Goal: Task Accomplishment & Management: Manage account settings

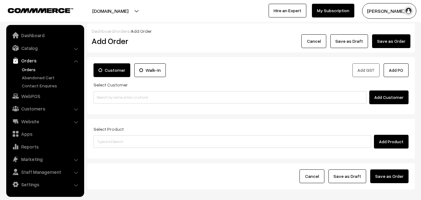
click at [159, 99] on input at bounding box center [230, 97] width 273 height 12
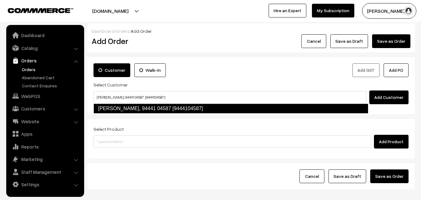
type input "R Babu, 94441 04587 [9444104587]"
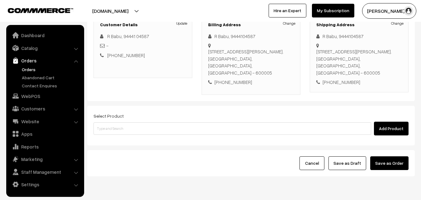
scroll to position [94, 0]
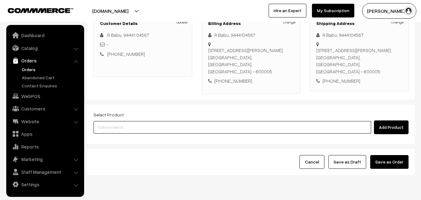
click at [171, 128] on input at bounding box center [233, 127] width 278 height 12
click at [195, 126] on input at bounding box center [233, 127] width 278 height 12
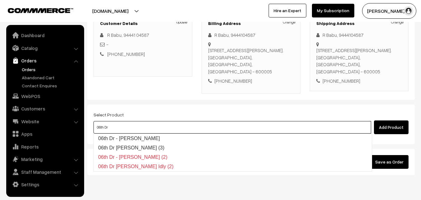
type input "06th Dr"
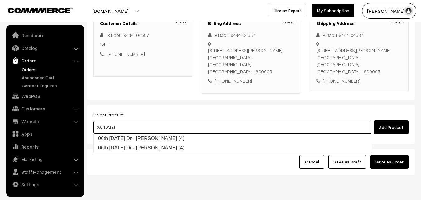
type input "06th Monday Dr - Idly (4)"
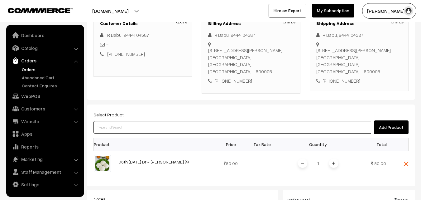
click at [159, 127] on input at bounding box center [233, 127] width 278 height 12
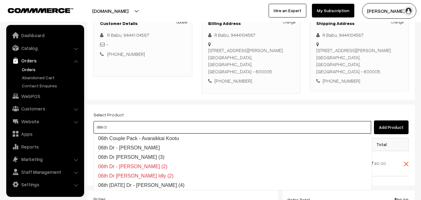
type input "06th Dr"
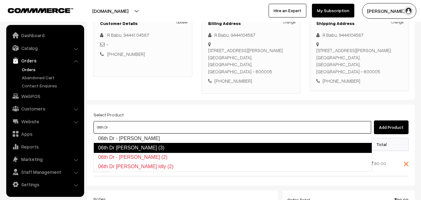
click at [139, 147] on link "06th Dr [PERSON_NAME] (3)" at bounding box center [233, 148] width 279 height 10
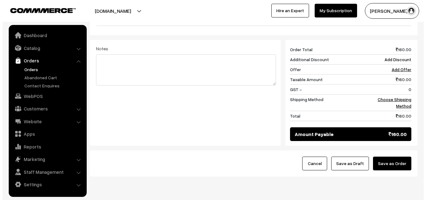
scroll to position [291, 0]
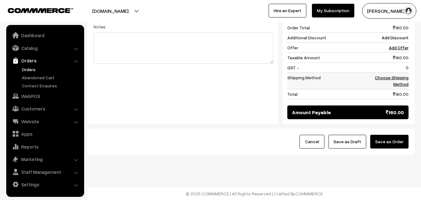
click at [404, 77] on link "Choose Shipping Method" at bounding box center [392, 81] width 34 height 12
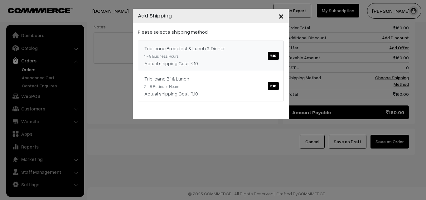
click at [274, 58] on span "₹.10" at bounding box center [273, 56] width 11 height 8
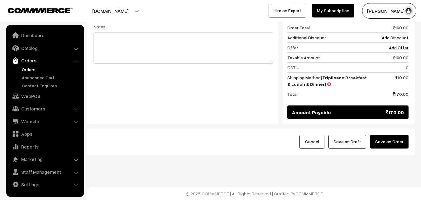
click at [394, 143] on button "Save as Order" at bounding box center [389, 142] width 38 height 14
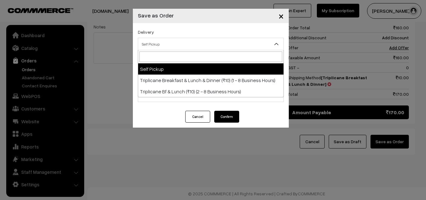
drag, startPoint x: 200, startPoint y: 41, endPoint x: 199, endPoint y: 77, distance: 35.9
click at [200, 42] on span "Self Pickup" at bounding box center [210, 44] width 145 height 11
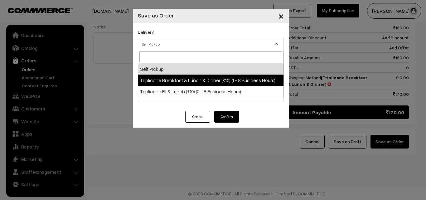
select select "TBL1"
select select "3"
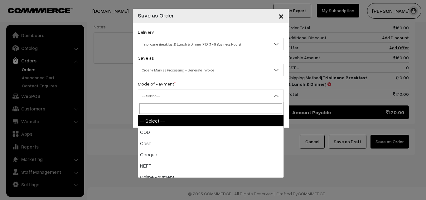
drag, startPoint x: 205, startPoint y: 96, endPoint x: 199, endPoint y: 106, distance: 12.1
click at [205, 96] on span "-- Select --" at bounding box center [210, 95] width 145 height 11
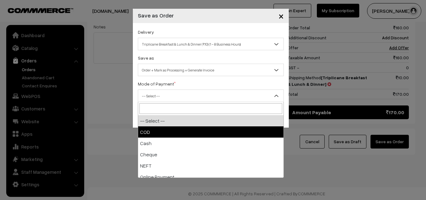
select select "1"
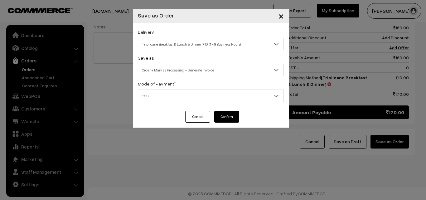
click at [220, 115] on button "Confirm" at bounding box center [226, 117] width 25 height 12
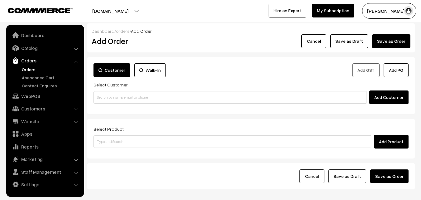
click at [28, 69] on link "Orders" at bounding box center [51, 69] width 62 height 7
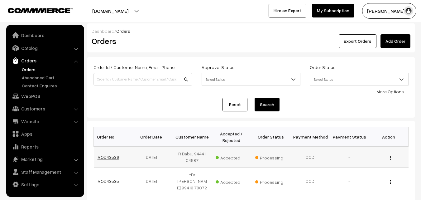
click at [107, 158] on link "#OD43536" at bounding box center [109, 156] width 22 height 5
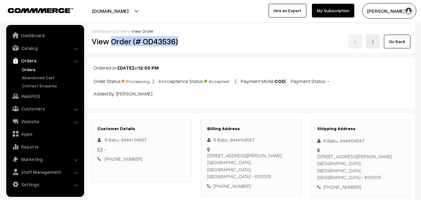
drag, startPoint x: 111, startPoint y: 41, endPoint x: 185, endPoint y: 39, distance: 73.9
click at [185, 39] on h2 "View Order (# OD43536)" at bounding box center [142, 41] width 100 height 10
copy h2 "Order (# OD43536)"
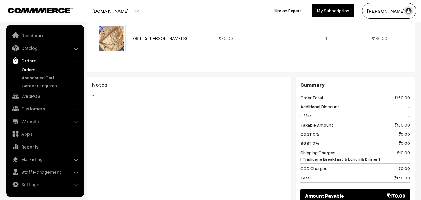
scroll to position [343, 0]
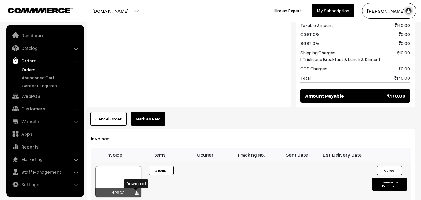
click at [135, 194] on icon at bounding box center [137, 193] width 4 height 4
click at [39, 94] on link "WebPOS" at bounding box center [45, 95] width 74 height 11
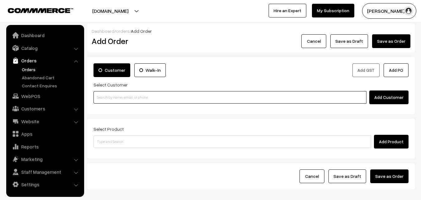
click at [159, 99] on input at bounding box center [230, 97] width 273 height 12
paste input "+971 52 420 2499"
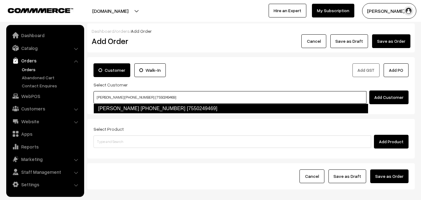
type input "Sharanya +971 52 420 2499 [7550249469]"
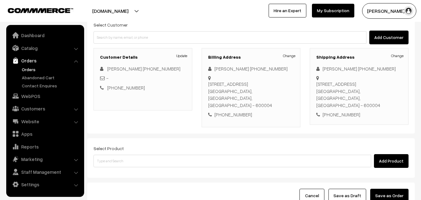
scroll to position [62, 0]
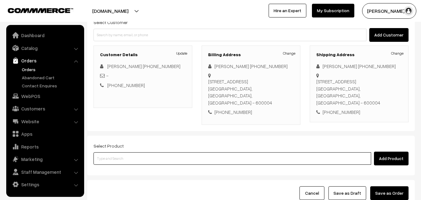
click at [199, 152] on input at bounding box center [233, 158] width 278 height 12
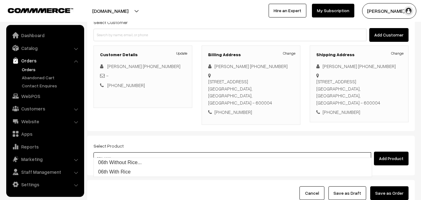
type input "06th Without Rice..."
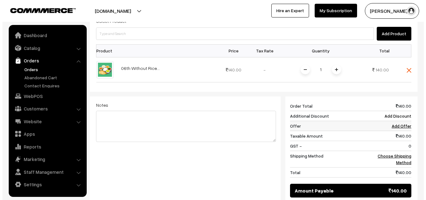
scroll to position [249, 0]
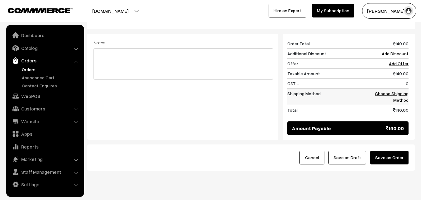
click at [395, 91] on link "Choose Shipping Method" at bounding box center [392, 97] width 34 height 12
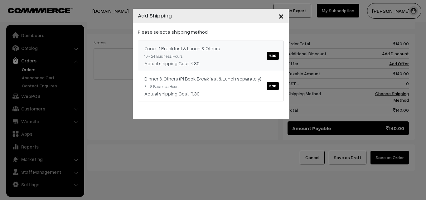
click at [273, 56] on span "₹.30" at bounding box center [273, 56] width 12 height 8
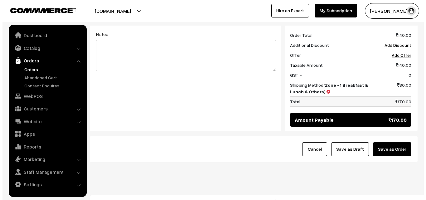
scroll to position [258, 0]
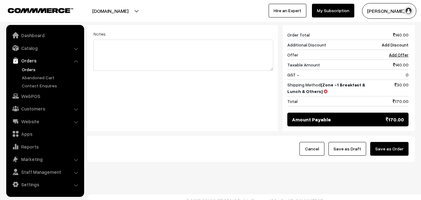
click at [385, 142] on button "Save as Order" at bounding box center [389, 149] width 38 height 14
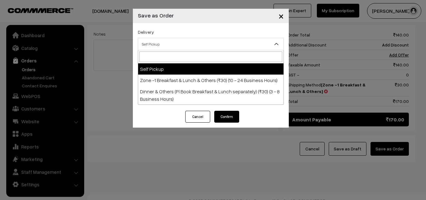
click at [236, 44] on span "Self Pickup" at bounding box center [210, 44] width 145 height 11
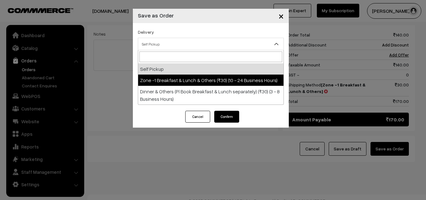
select select "ZON1"
select select "3"
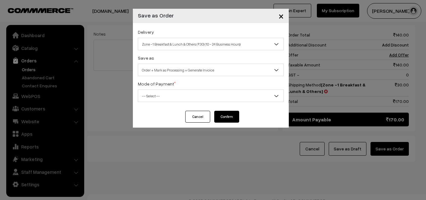
click at [235, 96] on span "-- Select --" at bounding box center [210, 95] width 145 height 11
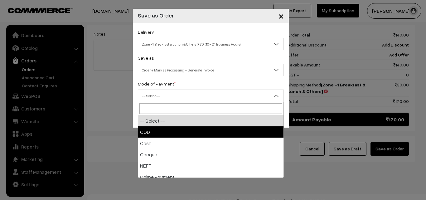
select select "1"
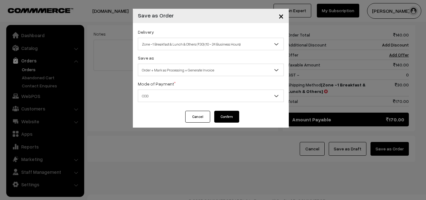
click at [233, 115] on button "Confirm" at bounding box center [226, 117] width 25 height 12
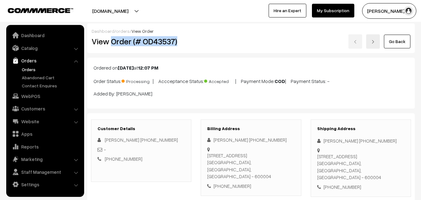
drag, startPoint x: 111, startPoint y: 42, endPoint x: 187, endPoint y: 41, distance: 75.5
click at [187, 41] on h2 "View Order (# OD43537)" at bounding box center [142, 41] width 100 height 10
copy h2 "Order (# OD43537)"
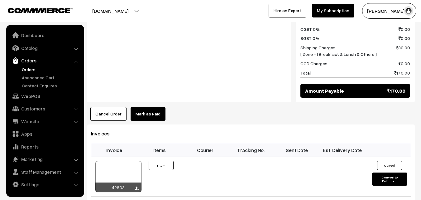
scroll to position [312, 0]
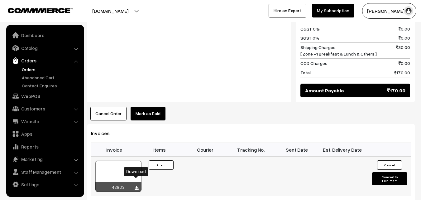
click at [138, 186] on icon at bounding box center [137, 188] width 4 height 4
click at [32, 95] on link "WebPOS" at bounding box center [45, 95] width 74 height 11
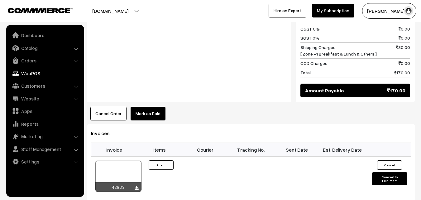
click at [32, 71] on link "WebPOS" at bounding box center [45, 73] width 74 height 11
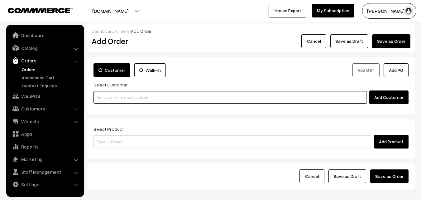
click at [133, 96] on input at bounding box center [230, 97] width 273 height 12
paste input "[PHONE_NUMBER]"
type input "No customers found."
click at [170, 97] on input at bounding box center [230, 97] width 273 height 12
paste input "94443 29643"
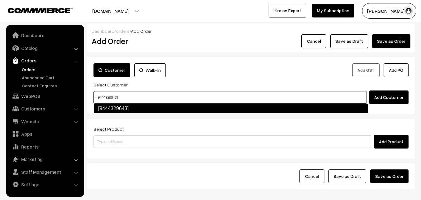
type input "[9444329643]"
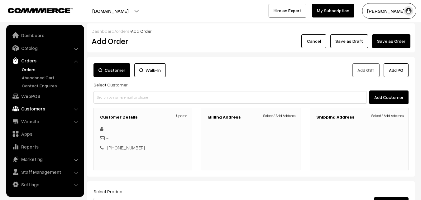
click at [36, 106] on link "Customers" at bounding box center [45, 108] width 74 height 11
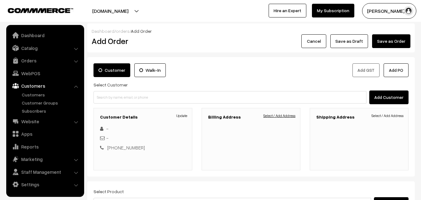
click at [294, 115] on link "Select / Add Address" at bounding box center [280, 116] width 32 height 6
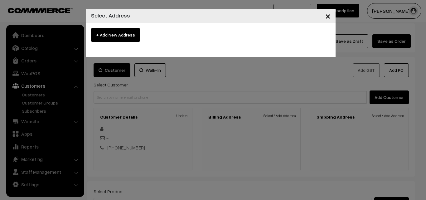
click at [327, 18] on span "×" at bounding box center [327, 16] width 5 height 12
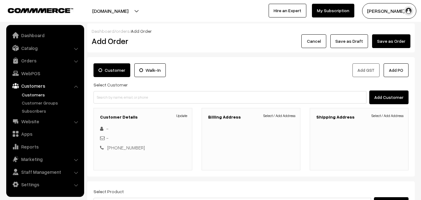
click at [32, 96] on link "Customers" at bounding box center [51, 94] width 62 height 7
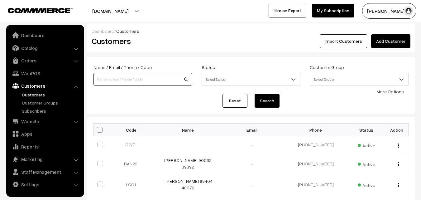
click at [152, 79] on input at bounding box center [143, 79] width 99 height 12
paste input "94443 29643"
type input "9444329643"
click at [259, 100] on button "Search" at bounding box center [267, 101] width 25 height 14
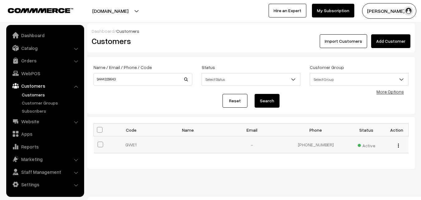
click at [399, 145] on button "button" at bounding box center [399, 145] width 2 height 5
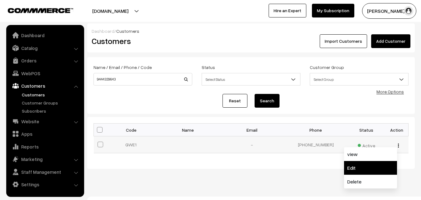
click at [361, 167] on link "Edit" at bounding box center [370, 168] width 53 height 14
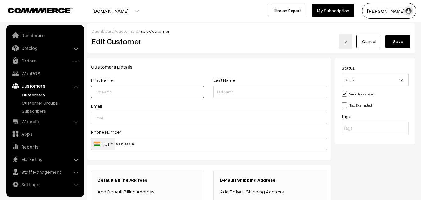
click at [173, 89] on input "text" at bounding box center [147, 92] width 113 height 12
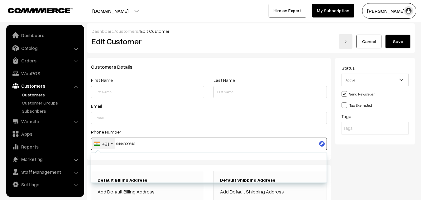
drag, startPoint x: 116, startPoint y: 145, endPoint x: 152, endPoint y: 145, distance: 35.6
click at [152, 145] on input "9444329643" at bounding box center [209, 144] width 236 height 12
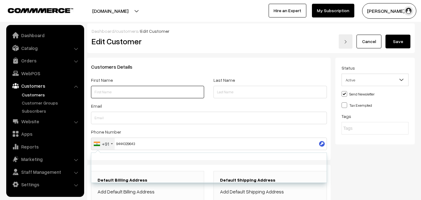
click at [129, 93] on input "text" at bounding box center [147, 92] width 113 height 12
paste input "9444329643"
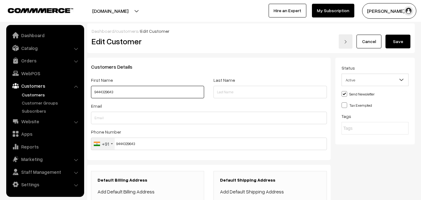
click at [95, 92] on input "9444329643" at bounding box center [147, 92] width 113 height 12
paste input "Mahendiran"
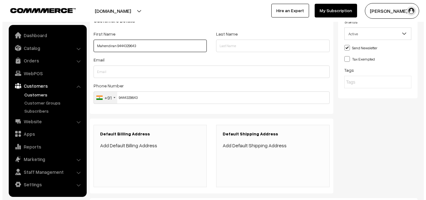
scroll to position [94, 0]
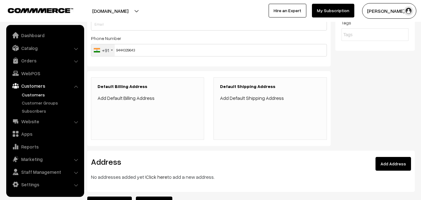
type input "Mahendiran 9444329643"
click at [148, 97] on link "Add Default Billing Address" at bounding box center [126, 98] width 57 height 6
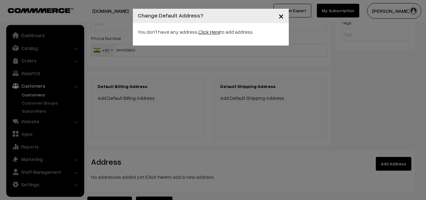
click at [211, 30] on link "Click Here" at bounding box center [209, 32] width 22 height 6
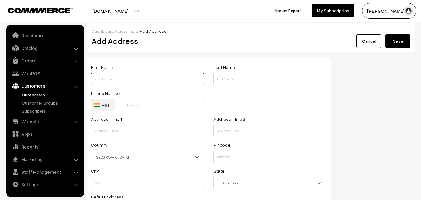
click at [139, 77] on input "text" at bounding box center [147, 79] width 113 height 12
paste input "Mahendiran"
paste input "[PHONE_NUMBER]"
click at [131, 80] on input "Mahendiran [PHONE_NUMBER]" at bounding box center [147, 79] width 113 height 12
click at [119, 79] on input "Mahendiran [PHONE_NUMBER]" at bounding box center [147, 79] width 113 height 12
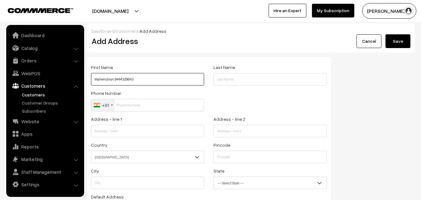
drag, startPoint x: 114, startPoint y: 80, endPoint x: 138, endPoint y: 80, distance: 23.7
click at [138, 80] on input "Mahendiran 9444329643" at bounding box center [147, 79] width 113 height 12
type input "Mahendiran 9444329643"
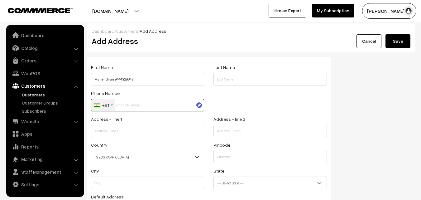
click at [133, 105] on input "text" at bounding box center [147, 105] width 113 height 12
paste input "9444329643"
type input "9444329643"
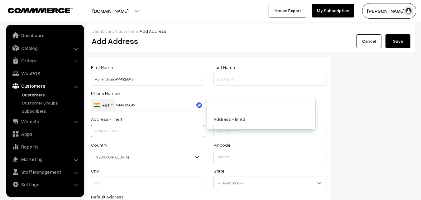
click at [144, 132] on input "text" at bounding box center [147, 131] width 113 height 12
paste input "[STREET_ADDRESS]"
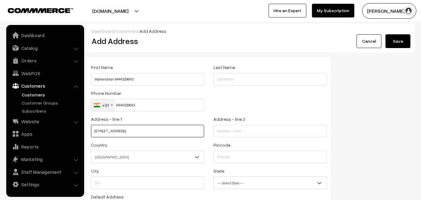
type input "[STREET_ADDRESS]"
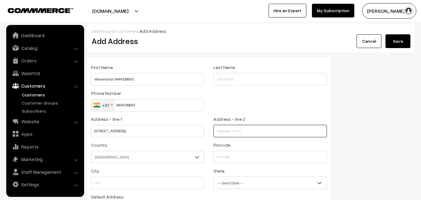
click at [267, 132] on input "text" at bounding box center [270, 131] width 113 height 12
paste input "Anna Salai, Nandanam,"
type input "Anna Salai, Nandanam,"
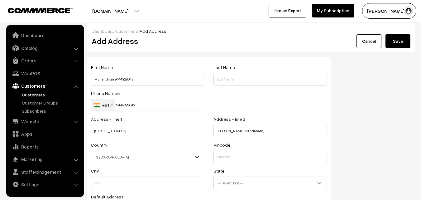
click at [152, 152] on span "India" at bounding box center [147, 157] width 113 height 11
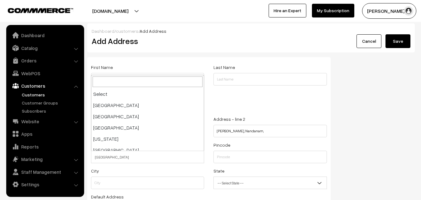
scroll to position [1089, 0]
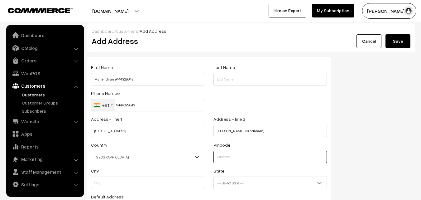
click at [251, 160] on input "text" at bounding box center [270, 157] width 113 height 12
paste input "600035"
type input "600035"
type input "Chennai"
select select "Tamil Nadu"
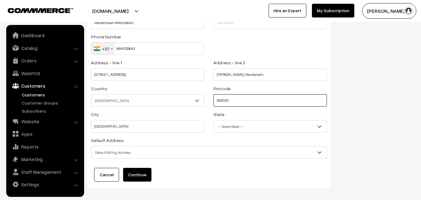
scroll to position [62, 0]
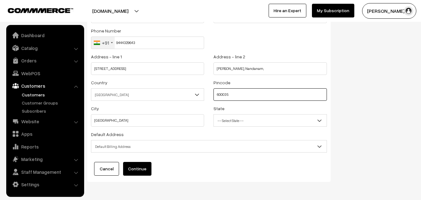
type input "600035"
click at [248, 119] on span "-- Select State --" at bounding box center [270, 120] width 113 height 11
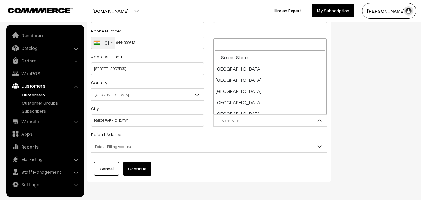
scroll to position [326, 0]
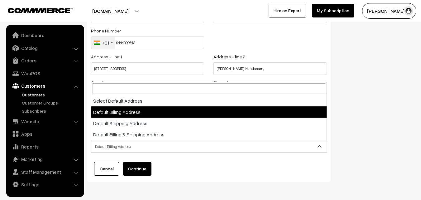
click at [204, 147] on span "Default Billing Address" at bounding box center [208, 146] width 235 height 11
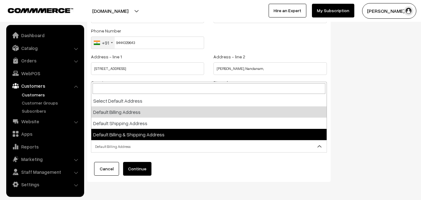
select select "3"
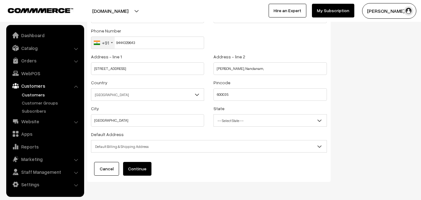
click at [144, 173] on button "Continue" at bounding box center [137, 169] width 28 height 14
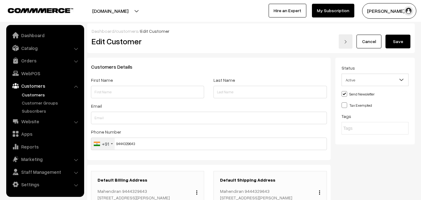
drag, startPoint x: 98, startPoint y: 192, endPoint x: 162, endPoint y: 194, distance: 64.9
copy p "Mahendiran 9444329643"
click at [130, 91] on input "text" at bounding box center [147, 92] width 113 height 12
paste input "Mahendiran 9444329643"
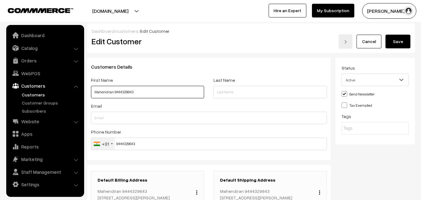
type input "Mahendiran 9444329643"
click at [401, 41] on button "Save" at bounding box center [398, 42] width 25 height 14
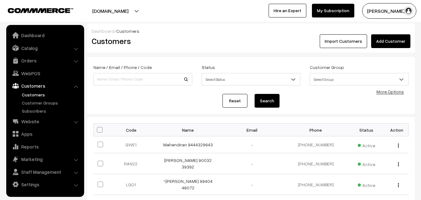
scroll to position [31, 0]
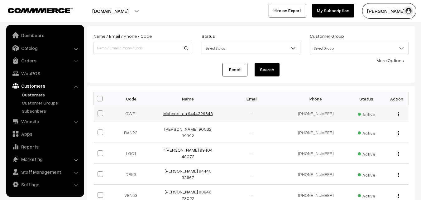
click at [199, 113] on link "Mahendiran 9444329643" at bounding box center [188, 113] width 50 height 5
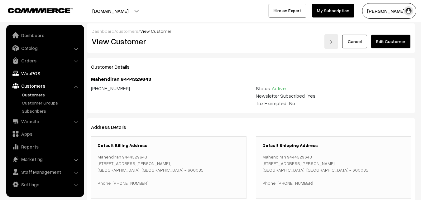
click at [25, 73] on link "WebPOS" at bounding box center [45, 73] width 74 height 11
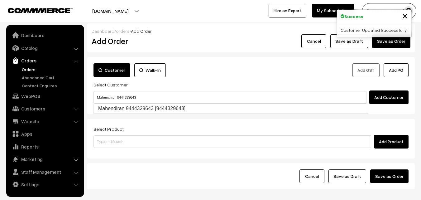
click at [116, 97] on input "Mahendiran 9444329643" at bounding box center [230, 97] width 273 height 12
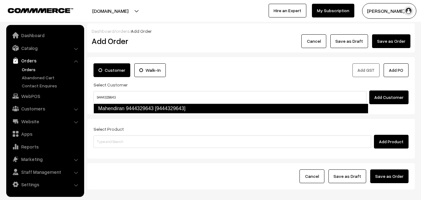
click at [133, 113] on link "Mahendiran 9444329643 [9444329643]" at bounding box center [231, 109] width 275 height 10
type input "9444329643"
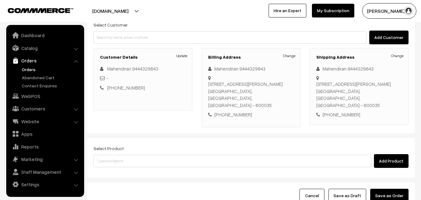
scroll to position [62, 0]
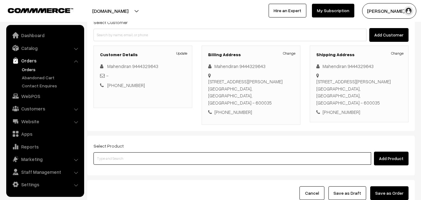
click at [238, 152] on input at bounding box center [233, 158] width 278 height 12
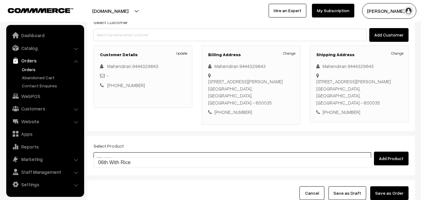
type input "06th With Rice"
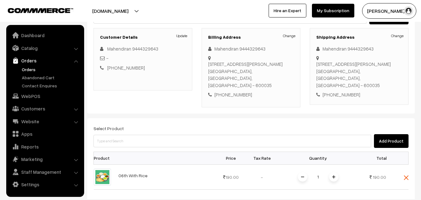
scroll to position [156, 0]
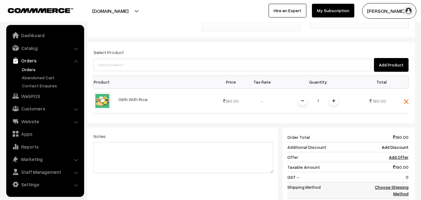
click at [399, 184] on link "Choose Shipping Method" at bounding box center [392, 190] width 34 height 12
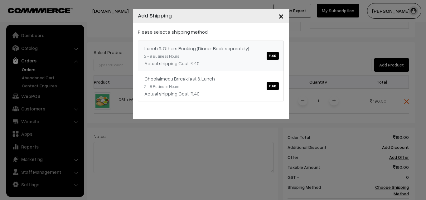
click at [274, 51] on div "Lunch & Others Booking (Dinner Book separately) ₹.40" at bounding box center [210, 48] width 133 height 7
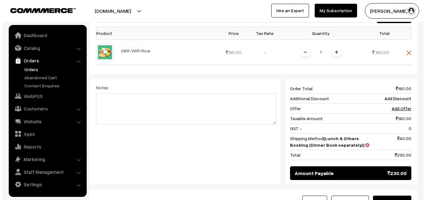
scroll to position [218, 0]
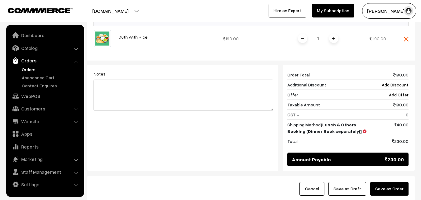
click at [390, 182] on button "Save as Order" at bounding box center [389, 189] width 38 height 14
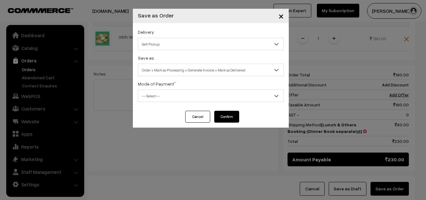
click at [230, 46] on span "Self Pickup" at bounding box center [210, 44] width 145 height 11
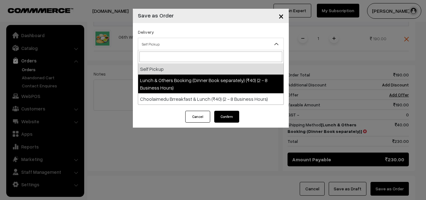
select select "LOB1"
select select "3"
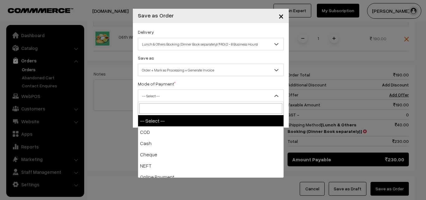
click at [222, 97] on span "-- Select --" at bounding box center [210, 95] width 145 height 11
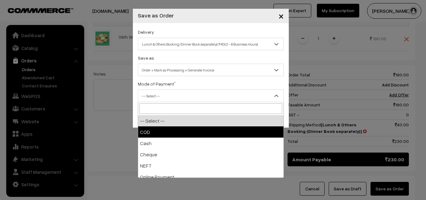
select select "1"
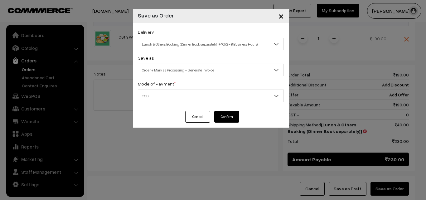
click at [218, 114] on button "Confirm" at bounding box center [226, 117] width 25 height 12
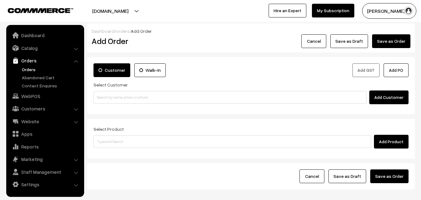
click at [30, 70] on link "Orders" at bounding box center [51, 69] width 62 height 7
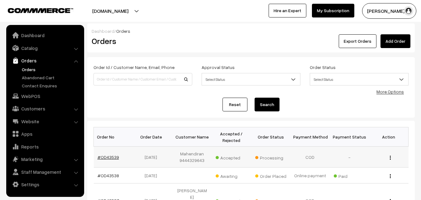
click at [113, 157] on link "#OD43539" at bounding box center [109, 156] width 22 height 5
click at [112, 176] on link "#OD43538" at bounding box center [109, 175] width 22 height 5
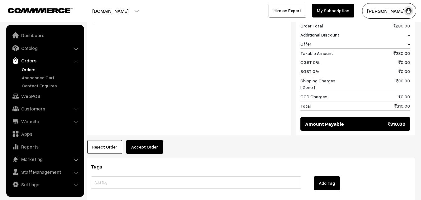
scroll to position [309, 0]
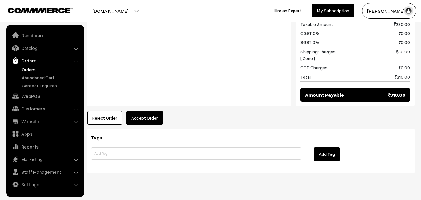
click at [143, 111] on button "Accept Order" at bounding box center [144, 118] width 37 height 14
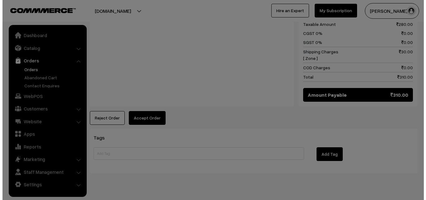
scroll to position [310, 0]
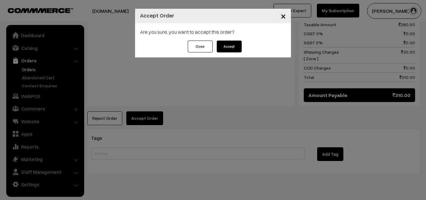
click at [231, 50] on button "Accept" at bounding box center [229, 47] width 25 height 12
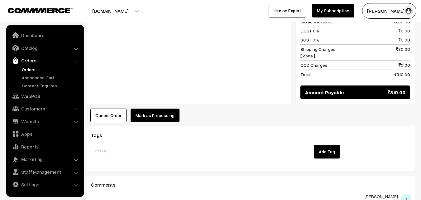
click at [166, 109] on button "Mark as Processing" at bounding box center [155, 116] width 49 height 14
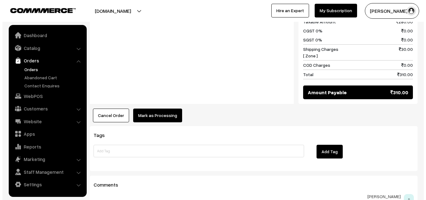
scroll to position [312, 0]
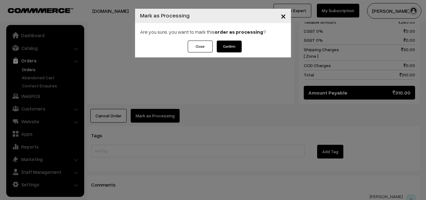
click at [232, 48] on button "Confirm" at bounding box center [229, 47] width 25 height 12
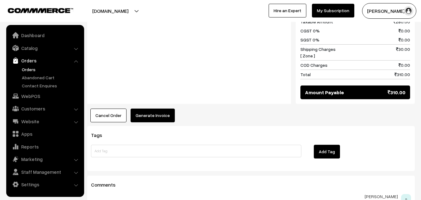
click at [138, 109] on button "Generate Invoice" at bounding box center [153, 116] width 44 height 14
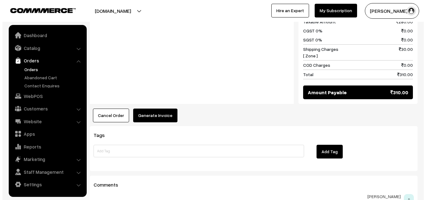
scroll to position [312, 0]
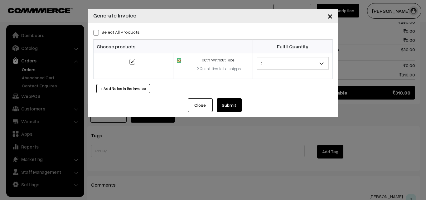
click at [97, 34] on span at bounding box center [96, 33] width 6 height 6
click at [97, 34] on input "Select All Products" at bounding box center [95, 32] width 4 height 4
checkbox input "true"
click at [224, 108] on button "Submit" at bounding box center [229, 105] width 25 height 14
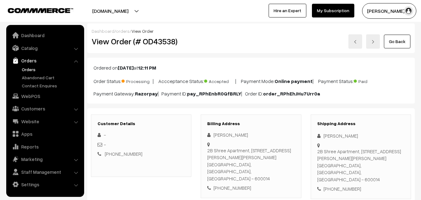
scroll to position [312, 0]
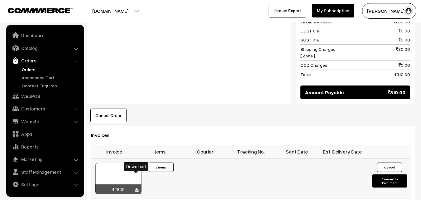
click at [136, 188] on icon at bounding box center [137, 190] width 4 height 4
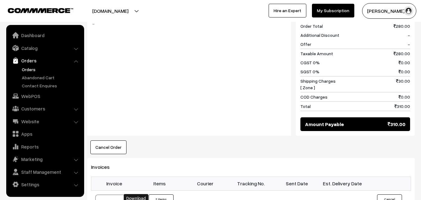
scroll to position [281, 0]
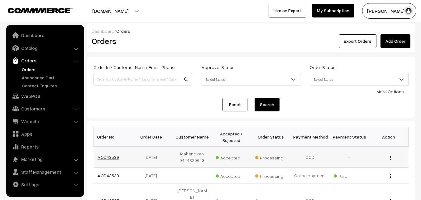
click at [113, 155] on link "#OD43539" at bounding box center [109, 156] width 22 height 5
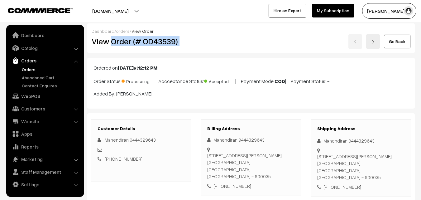
click at [221, 45] on div "View Order (# OD43539) Go Back" at bounding box center [251, 41] width 328 height 14
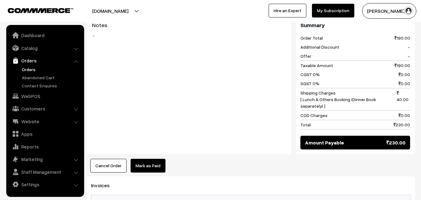
scroll to position [343, 0]
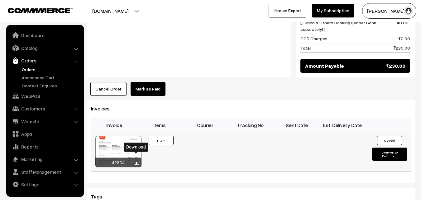
click at [136, 162] on icon at bounding box center [137, 164] width 4 height 4
click at [29, 98] on link "WebPOS" at bounding box center [45, 95] width 74 height 11
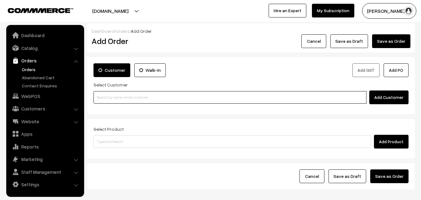
click at [145, 96] on input at bounding box center [230, 97] width 273 height 12
paste input "94444 99794"
type input "No customers found."
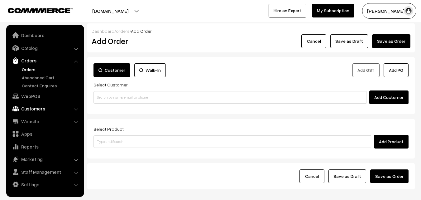
click at [20, 109] on link "Customers" at bounding box center [45, 108] width 74 height 11
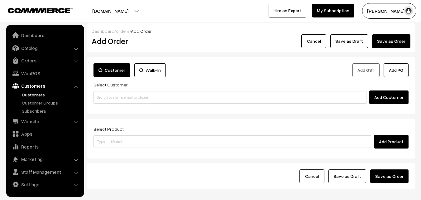
click at [35, 94] on link "Customers" at bounding box center [51, 94] width 62 height 7
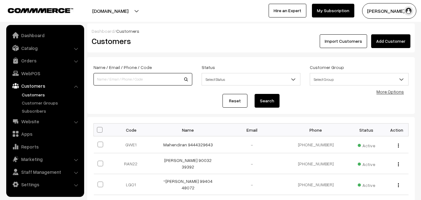
click at [119, 80] on input at bounding box center [143, 79] width 99 height 12
paste input "94444 99794"
type input "9444499794"
click at [255, 94] on button "Search" at bounding box center [267, 101] width 25 height 14
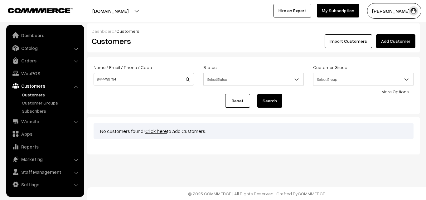
click at [152, 133] on link "Click here" at bounding box center [156, 131] width 22 height 6
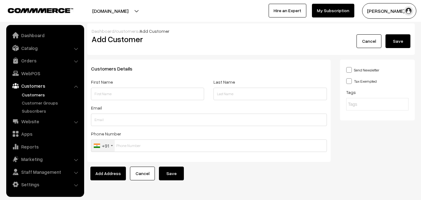
click at [114, 94] on input "text" at bounding box center [147, 94] width 113 height 12
type input "9444499794"
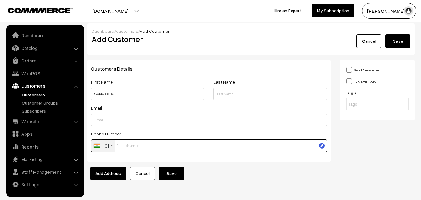
click at [130, 144] on input "text" at bounding box center [209, 145] width 236 height 12
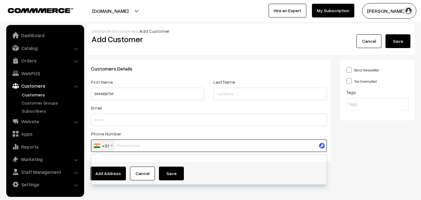
paste input "9444499794"
type input "9444499794"
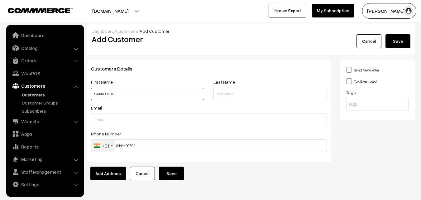
click at [94, 94] on input "9444499794" at bounding box center [147, 94] width 113 height 12
paste input "S. VIMALA"
type input "S. [PERSON_NAME] 9444499794"
click at [172, 172] on button "Save" at bounding box center [171, 174] width 25 height 14
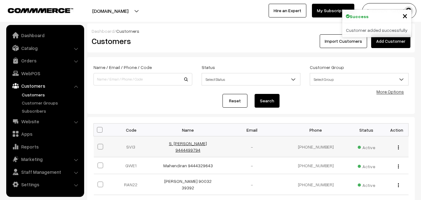
click at [195, 143] on link "S. [PERSON_NAME] 9444499794" at bounding box center [188, 147] width 38 height 12
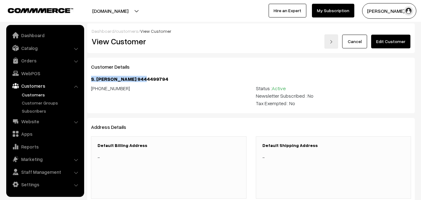
drag, startPoint x: 93, startPoint y: 80, endPoint x: 172, endPoint y: 81, distance: 78.9
click at [172, 81] on h4 "S. [PERSON_NAME] 9444499794" at bounding box center [251, 79] width 320 height 6
copy h4 "S. [PERSON_NAME] 9444499794"
click at [404, 41] on link "Edit Customer" at bounding box center [390, 42] width 39 height 14
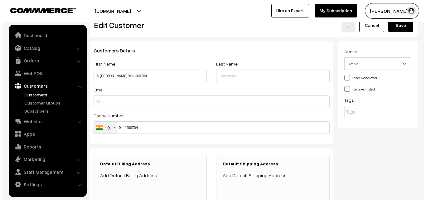
scroll to position [31, 0]
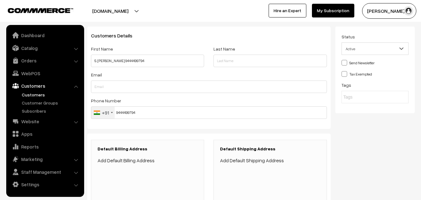
click at [143, 159] on link "Add Default Billing Address" at bounding box center [126, 160] width 57 height 6
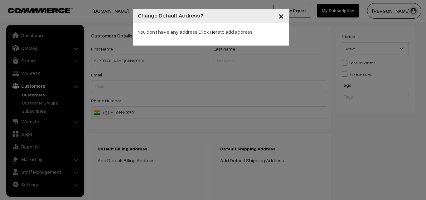
click at [210, 31] on link "Click Here" at bounding box center [209, 32] width 22 height 6
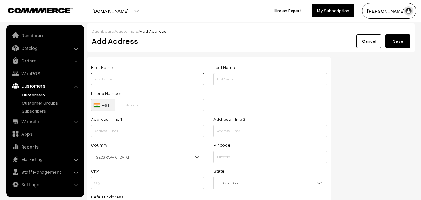
click at [141, 84] on input "text" at bounding box center [147, 79] width 113 height 12
paste input "S. [PERSON_NAME] 9444499794"
drag, startPoint x: 111, startPoint y: 80, endPoint x: 168, endPoint y: 80, distance: 57.4
click at [168, 80] on input "S. [PERSON_NAME] 9444499794" at bounding box center [147, 79] width 113 height 12
type input "S. [PERSON_NAME] 9444499794"
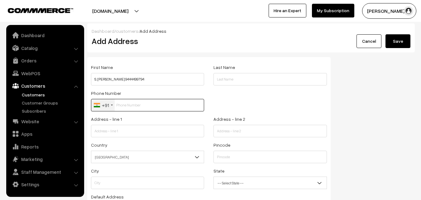
click at [144, 100] on input "text" at bounding box center [147, 105] width 113 height 12
paste input "9444499794"
type input "9444499794"
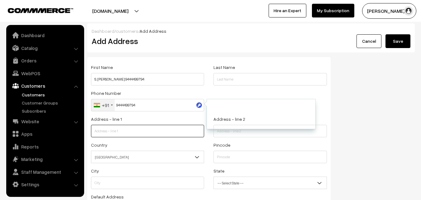
click at [118, 133] on input "text" at bounding box center [147, 131] width 113 height 12
paste input "No.4B, type-II, MS Block,"
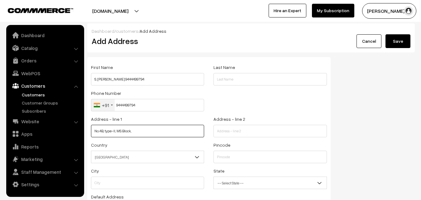
type input "No.4B, type-II, MS Block,"
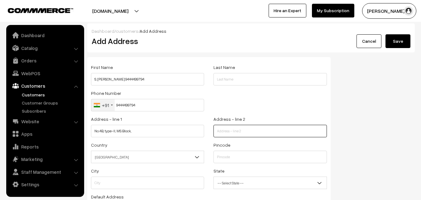
click at [229, 134] on input "text" at bounding box center [270, 131] width 113 height 12
paste input "CLRI Staff Quaters, Adyar"
type input "CLRI Staff Quaters, Adyar"
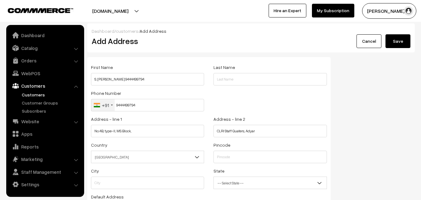
click at [150, 161] on span "India" at bounding box center [147, 157] width 113 height 11
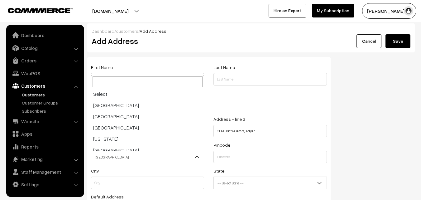
scroll to position [1089, 0]
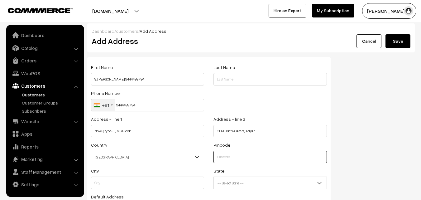
click at [228, 160] on input "text" at bounding box center [270, 157] width 113 height 12
type input "600020"
type input "Chennai"
select select "Tamil Nadu"
type input "600020"
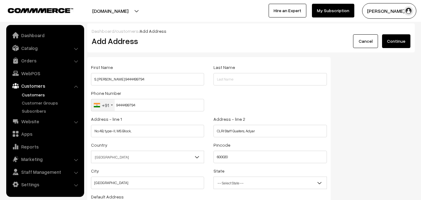
click at [224, 184] on span "-- Select State --" at bounding box center [270, 182] width 113 height 11
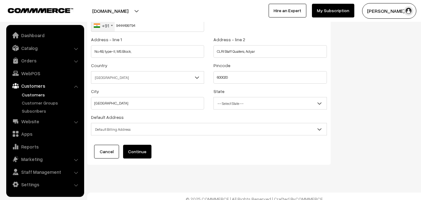
scroll to position [85, 0]
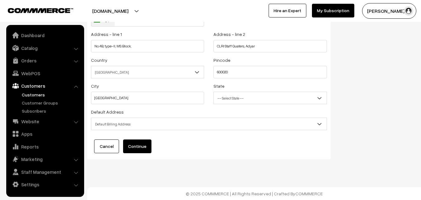
click at [151, 127] on span "Default Billing Address" at bounding box center [208, 124] width 235 height 11
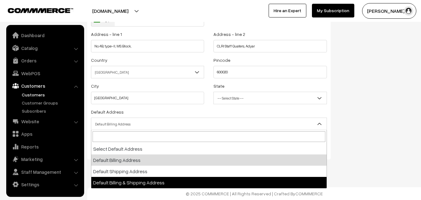
select select "3"
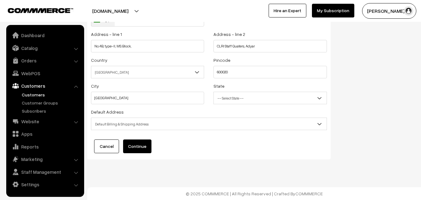
click at [139, 148] on button "Continue" at bounding box center [137, 146] width 28 height 14
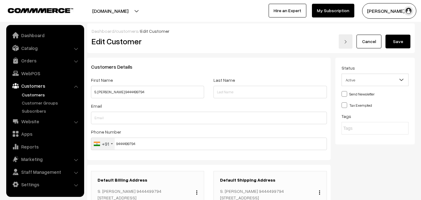
click at [407, 43] on button "Save" at bounding box center [398, 42] width 25 height 14
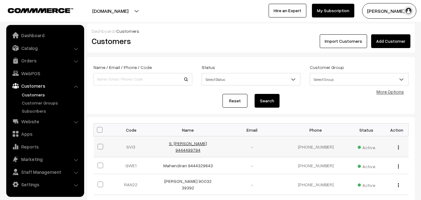
click at [190, 143] on link "S. [PERSON_NAME] 9444499794" at bounding box center [188, 147] width 38 height 12
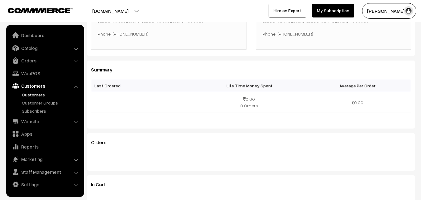
scroll to position [187, 0]
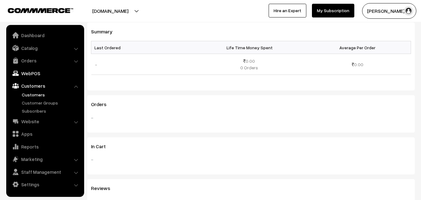
click at [26, 71] on link "WebPOS" at bounding box center [45, 73] width 74 height 11
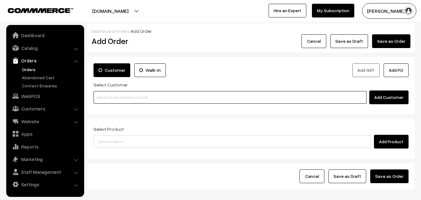
click at [135, 95] on input at bounding box center [230, 97] width 273 height 12
paste input "+91 94444 99794"
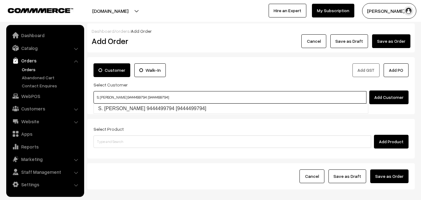
type input "S. VIMALA 9444499794 [9444499794]"
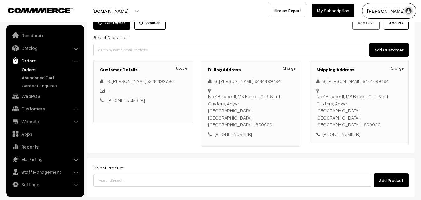
scroll to position [94, 0]
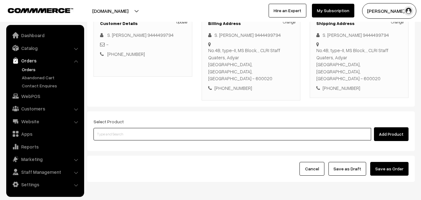
click at [151, 128] on input at bounding box center [233, 134] width 278 height 12
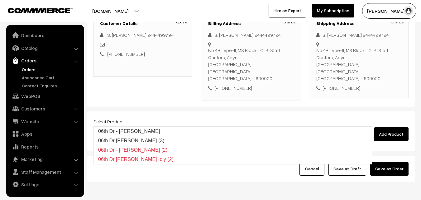
type input "06th Dr - [PERSON_NAME]"
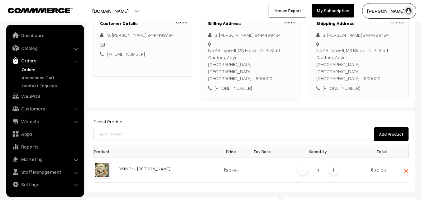
click at [204, 118] on div "Select Product Add Product" at bounding box center [251, 129] width 315 height 23
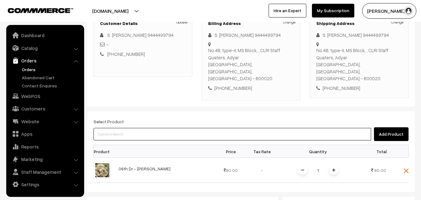
click at [204, 128] on input at bounding box center [233, 134] width 278 height 12
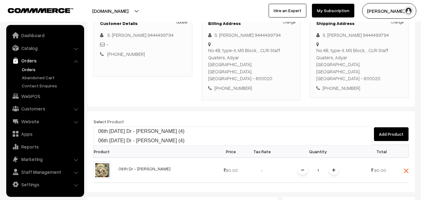
type input "06th Monday Dr - Idly (4)"
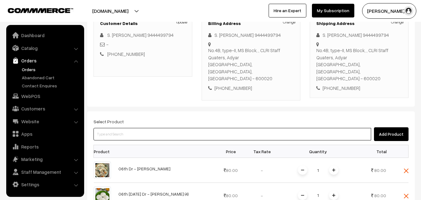
click at [180, 128] on input at bounding box center [233, 134] width 278 height 12
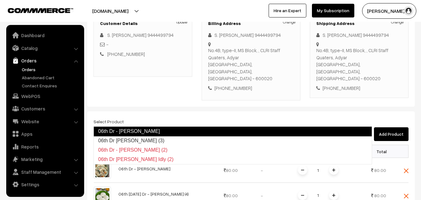
type input "06th Dr Chappathi (3)"
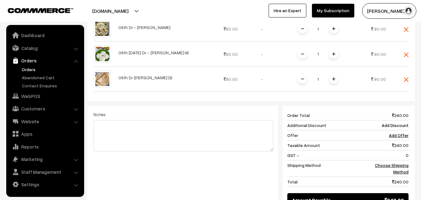
scroll to position [249, 0]
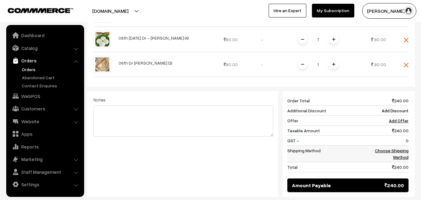
click at [401, 148] on link "Choose Shipping Method" at bounding box center [392, 154] width 34 height 12
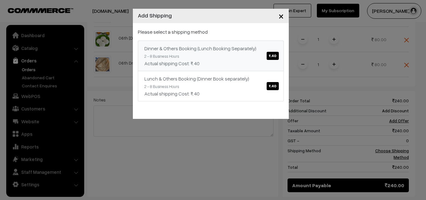
click at [272, 58] on span "₹.40" at bounding box center [273, 56] width 12 height 8
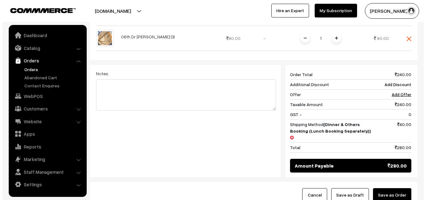
scroll to position [308, 0]
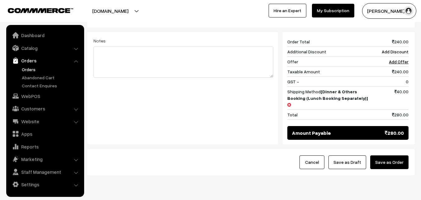
click at [388, 155] on button "Save as Order" at bounding box center [389, 162] width 38 height 14
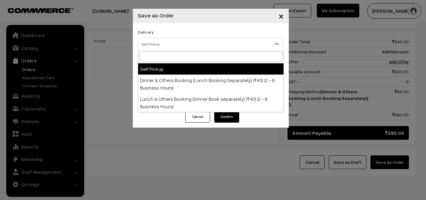
click at [226, 42] on span "Self Pickup" at bounding box center [210, 44] width 145 height 11
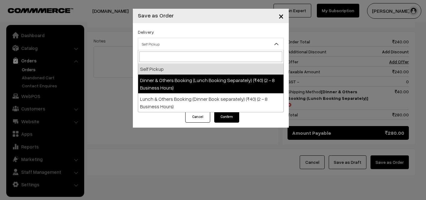
select select "DOB1"
select select "3"
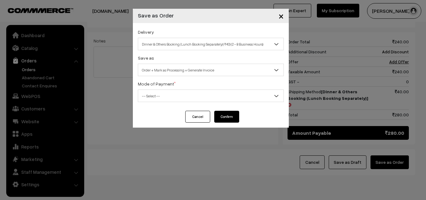
click at [206, 94] on span "-- Select --" at bounding box center [210, 95] width 145 height 11
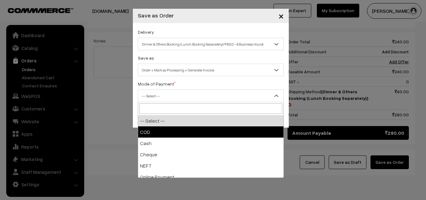
select select "1"
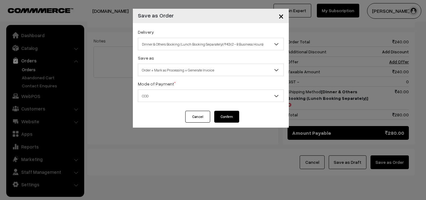
drag, startPoint x: 240, startPoint y: 114, endPoint x: 237, endPoint y: 114, distance: 3.1
click at [240, 113] on div "Cancel Confirm" at bounding box center [211, 119] width 156 height 17
click at [235, 114] on button "Confirm" at bounding box center [226, 117] width 25 height 12
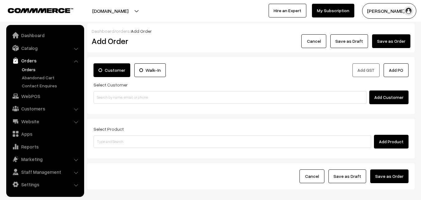
click at [31, 69] on link "Orders" at bounding box center [51, 69] width 62 height 7
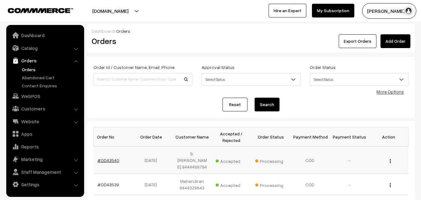
click at [109, 159] on link "#OD43540" at bounding box center [109, 159] width 22 height 5
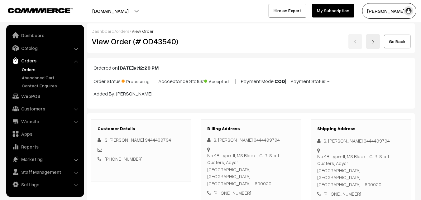
click at [110, 41] on h2 "View Order (# OD43540)" at bounding box center [142, 41] width 100 height 10
drag, startPoint x: 112, startPoint y: 41, endPoint x: 300, endPoint y: 41, distance: 187.4
click at [300, 41] on div "View Order (# OD43540) Go Back" at bounding box center [251, 41] width 328 height 14
copy div "Order (# OD43540)"
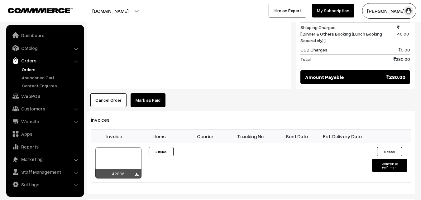
scroll to position [468, 0]
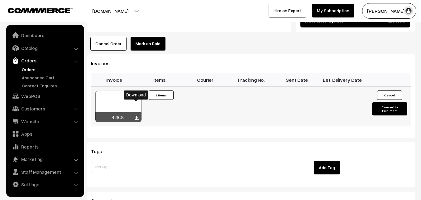
click at [137, 116] on icon at bounding box center [137, 118] width 4 height 4
click at [29, 98] on link "WebPOS" at bounding box center [45, 95] width 74 height 11
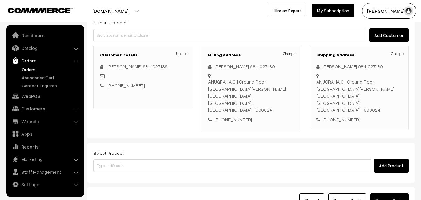
scroll to position [62, 0]
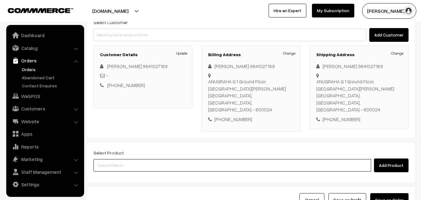
click at [143, 159] on input at bounding box center [233, 165] width 278 height 12
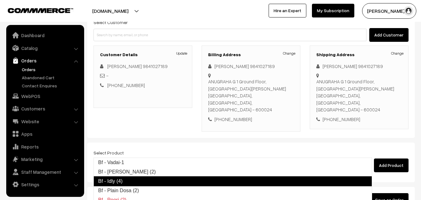
type input "Bf - Plain Dosa (2)"
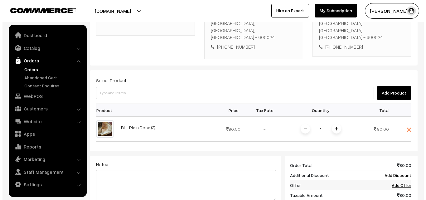
scroll to position [156, 0]
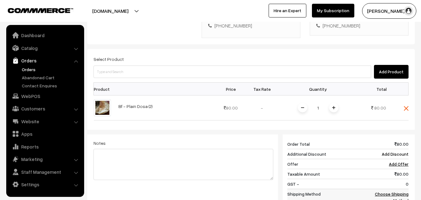
click at [399, 191] on link "Choose Shipping Method" at bounding box center [392, 197] width 34 height 12
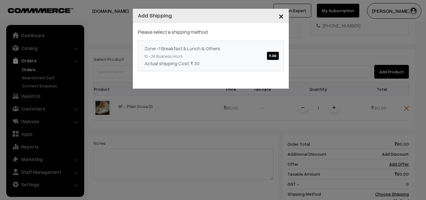
click at [272, 54] on span "₹.30" at bounding box center [273, 56] width 12 height 8
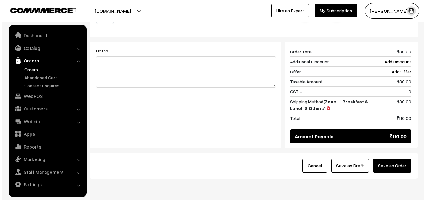
scroll to position [249, 0]
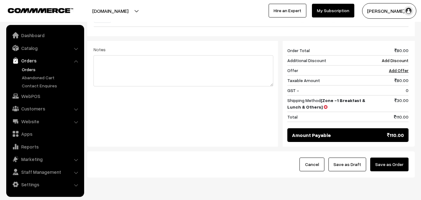
click at [394, 157] on button "Save as Order" at bounding box center [389, 164] width 38 height 14
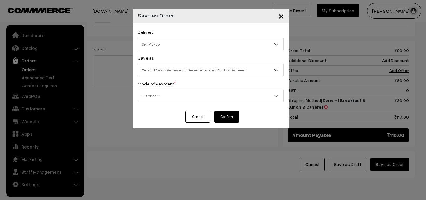
click at [199, 46] on span "Self Pickup" at bounding box center [210, 44] width 145 height 11
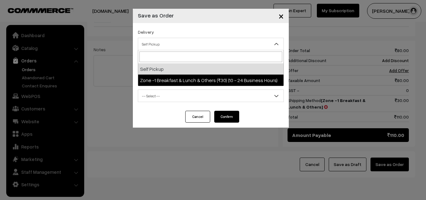
select select "ZON1"
select select "3"
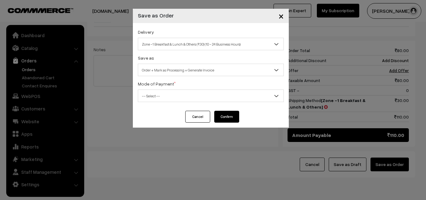
click at [209, 96] on span "-- Select --" at bounding box center [210, 95] width 145 height 11
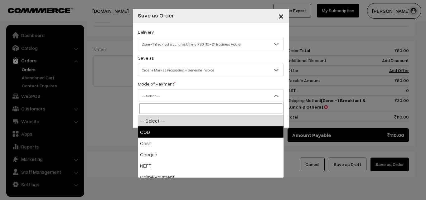
select select "1"
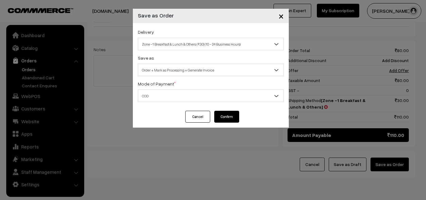
click at [223, 115] on button "Confirm" at bounding box center [226, 117] width 25 height 12
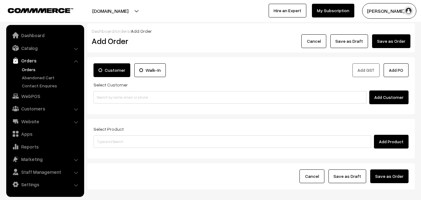
click at [27, 69] on link "Orders" at bounding box center [51, 69] width 62 height 7
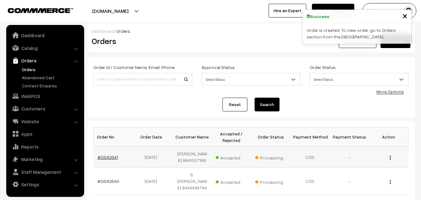
click at [112, 157] on link "#OD43541" at bounding box center [108, 156] width 21 height 5
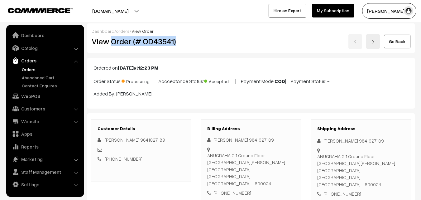
drag, startPoint x: 113, startPoint y: 41, endPoint x: 187, endPoint y: 50, distance: 74.2
click at [187, 50] on div "Dashboard / orders / View Order View Order (# OD43541) Go Back" at bounding box center [251, 38] width 328 height 30
copy h2 "Order (# OD43541)"
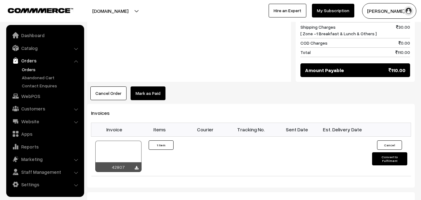
scroll to position [343, 0]
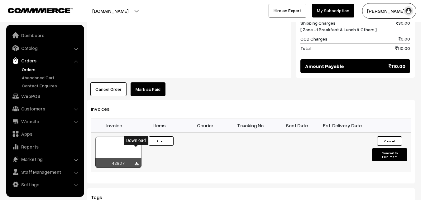
click at [136, 162] on icon at bounding box center [137, 164] width 4 height 4
